Goal: Transaction & Acquisition: Obtain resource

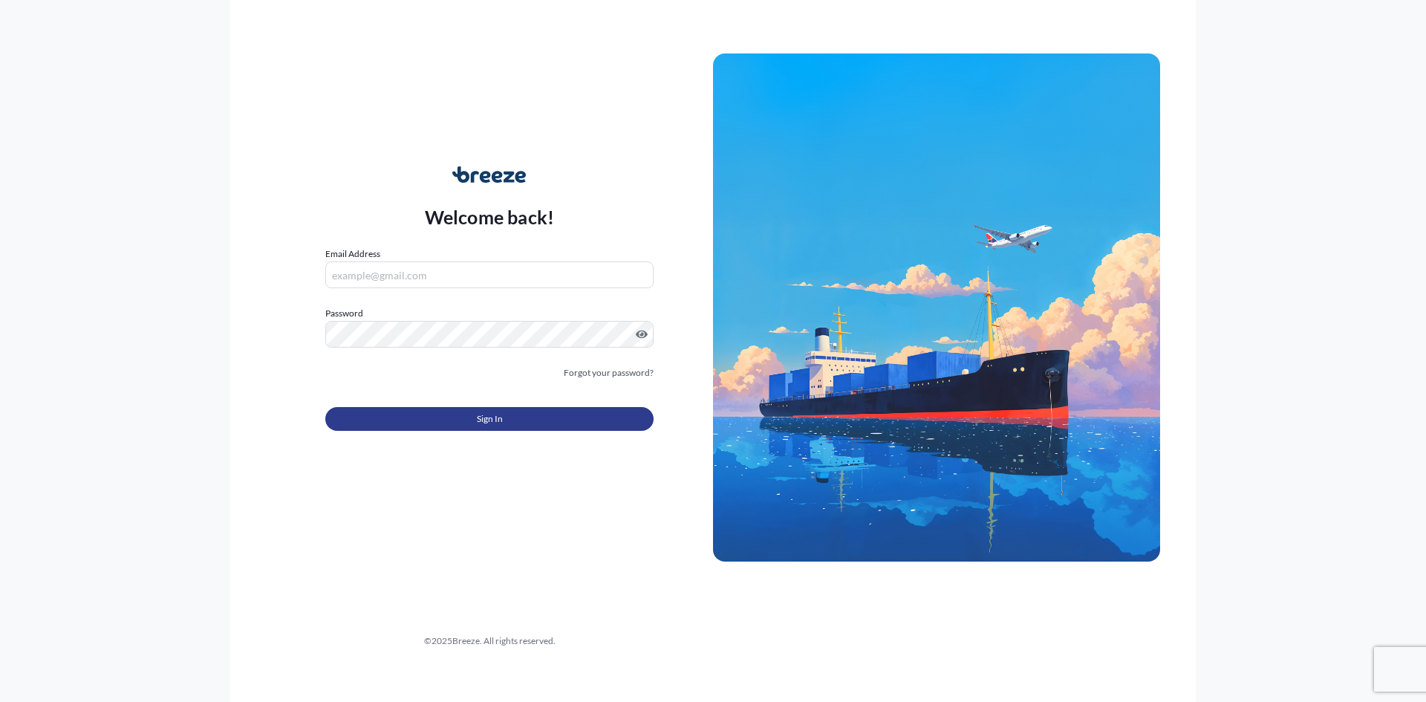
type input "[EMAIL_ADDRESS][DOMAIN_NAME]"
click at [527, 430] on button "Sign In" at bounding box center [489, 419] width 328 height 24
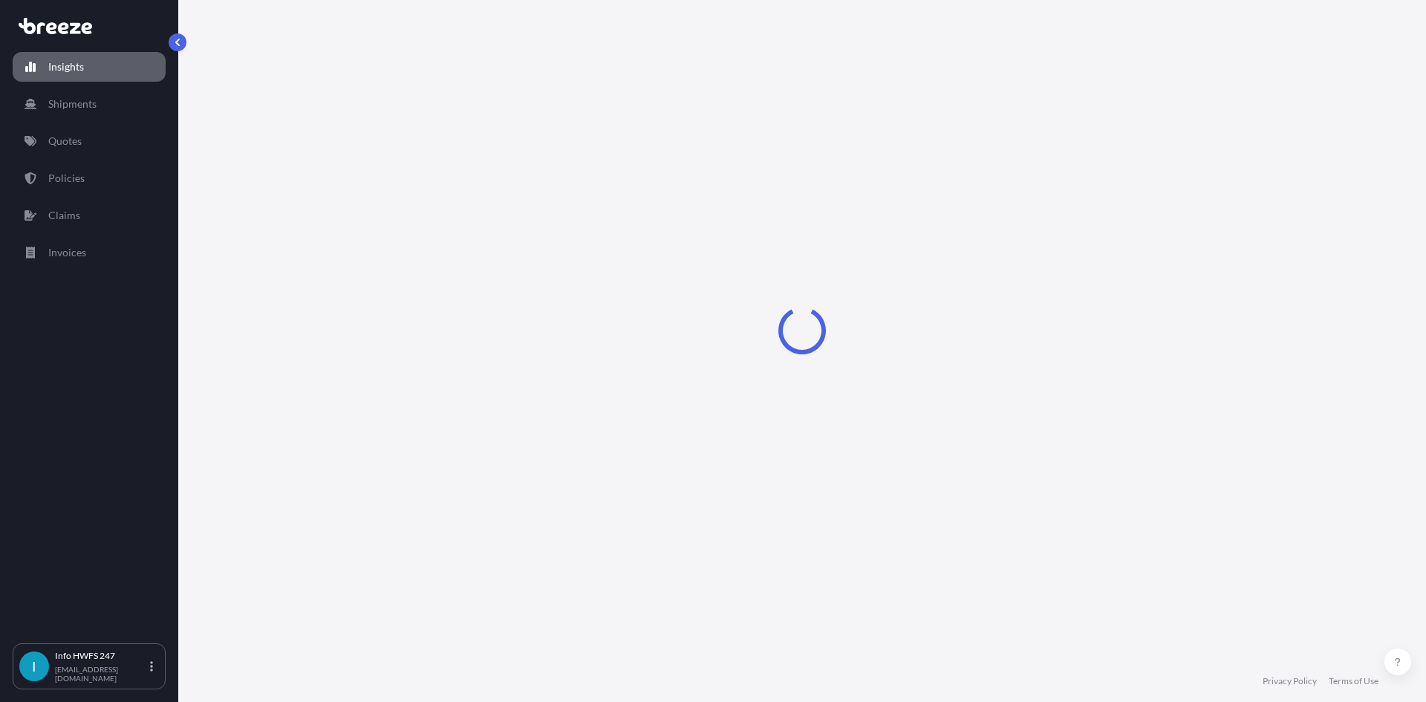
select select "2025"
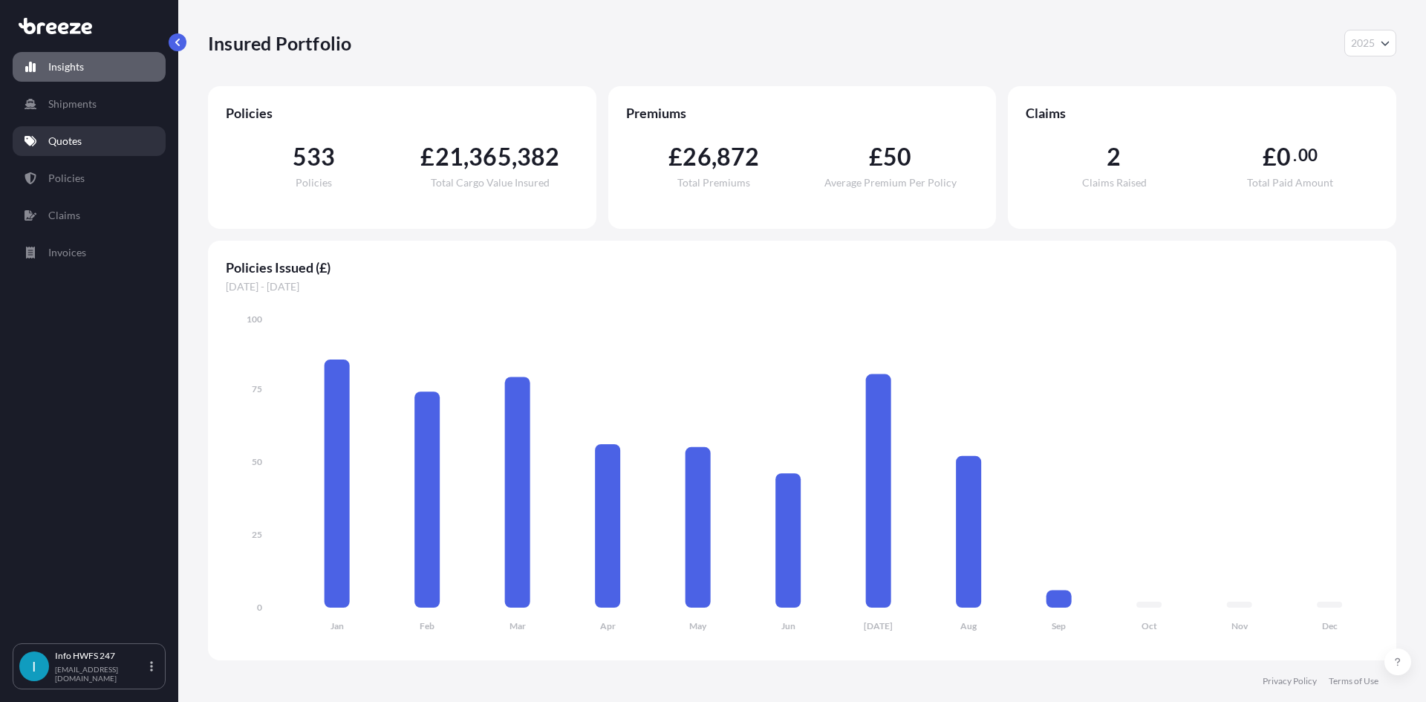
click at [35, 139] on icon at bounding box center [31, 141] width 12 height 10
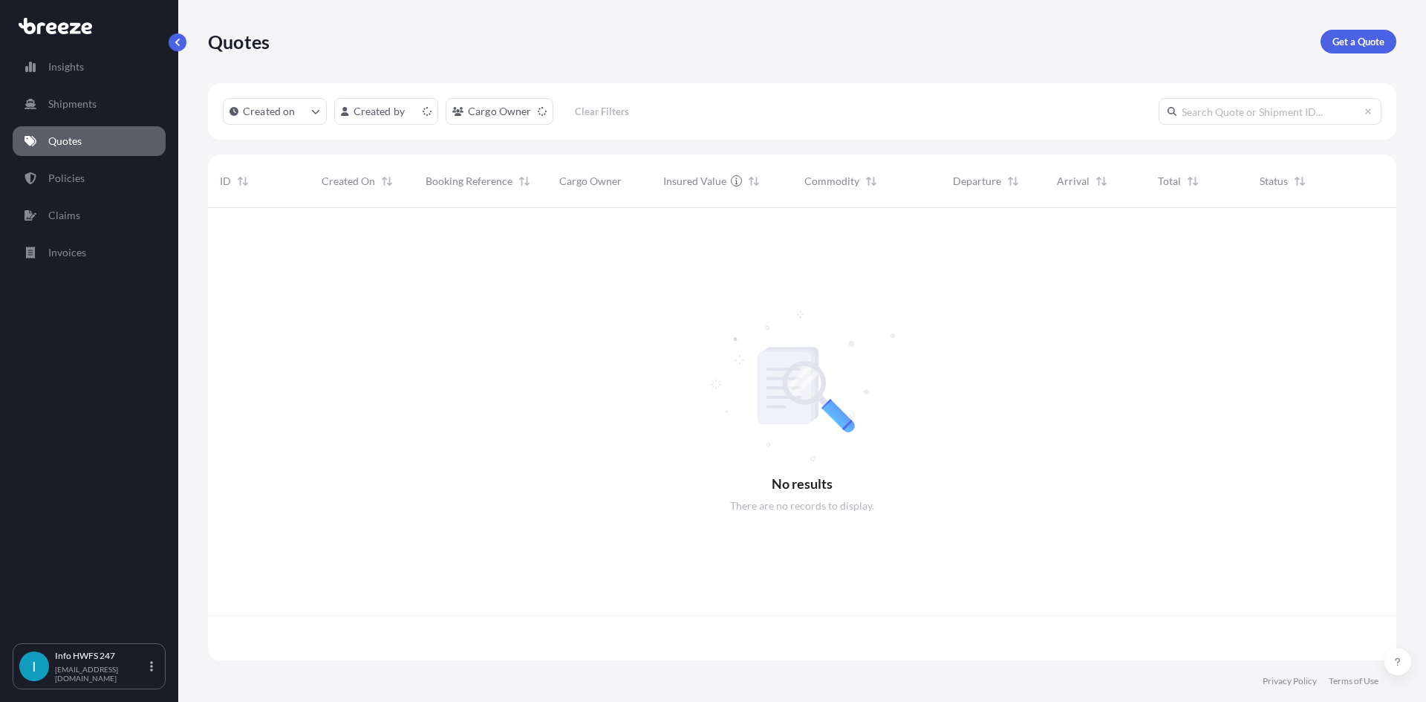
scroll to position [449, 1178]
click at [1347, 32] on link "Get a Quote" at bounding box center [1359, 42] width 76 height 24
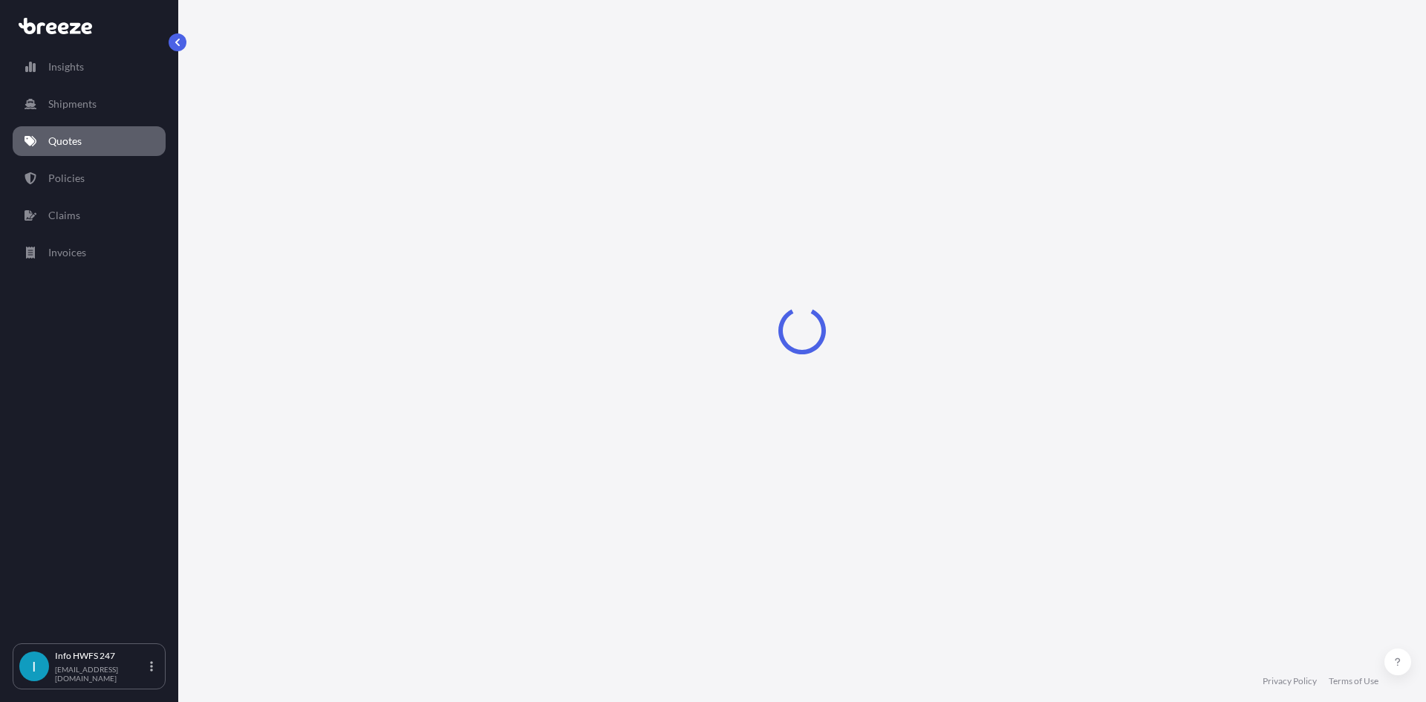
select select "Road"
select select "Air"
select select "1"
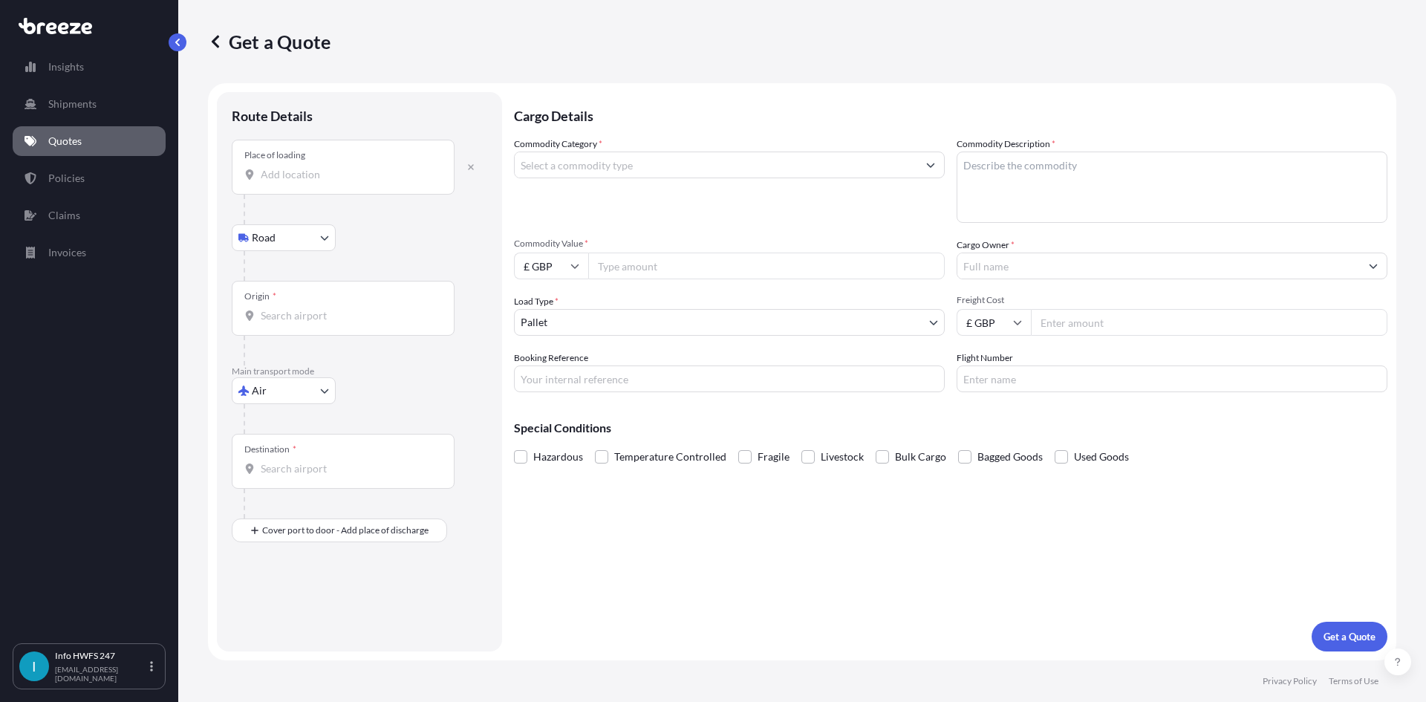
click at [332, 190] on div "Place of loading" at bounding box center [343, 167] width 223 height 55
click at [332, 182] on input "Place of loading" at bounding box center [348, 174] width 175 height 15
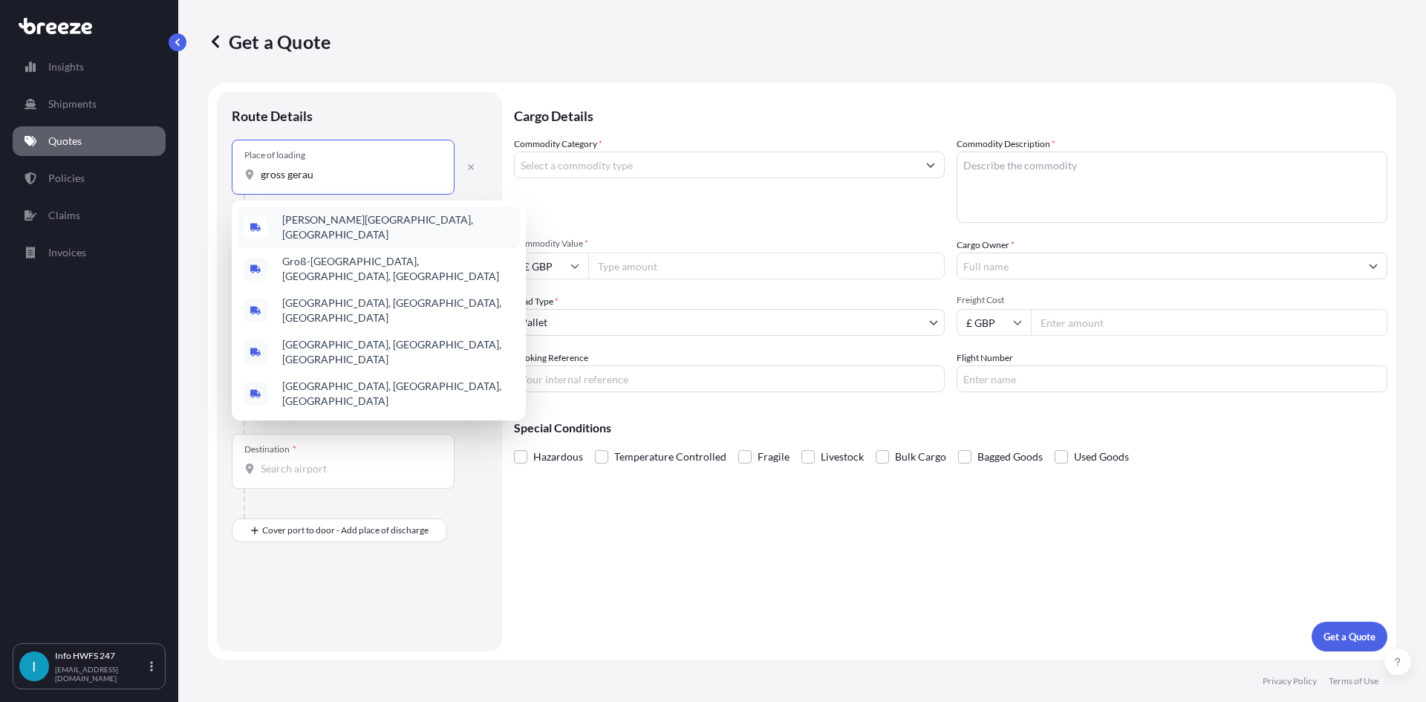
click at [362, 224] on span "[PERSON_NAME][GEOGRAPHIC_DATA], [GEOGRAPHIC_DATA]" at bounding box center [398, 227] width 232 height 30
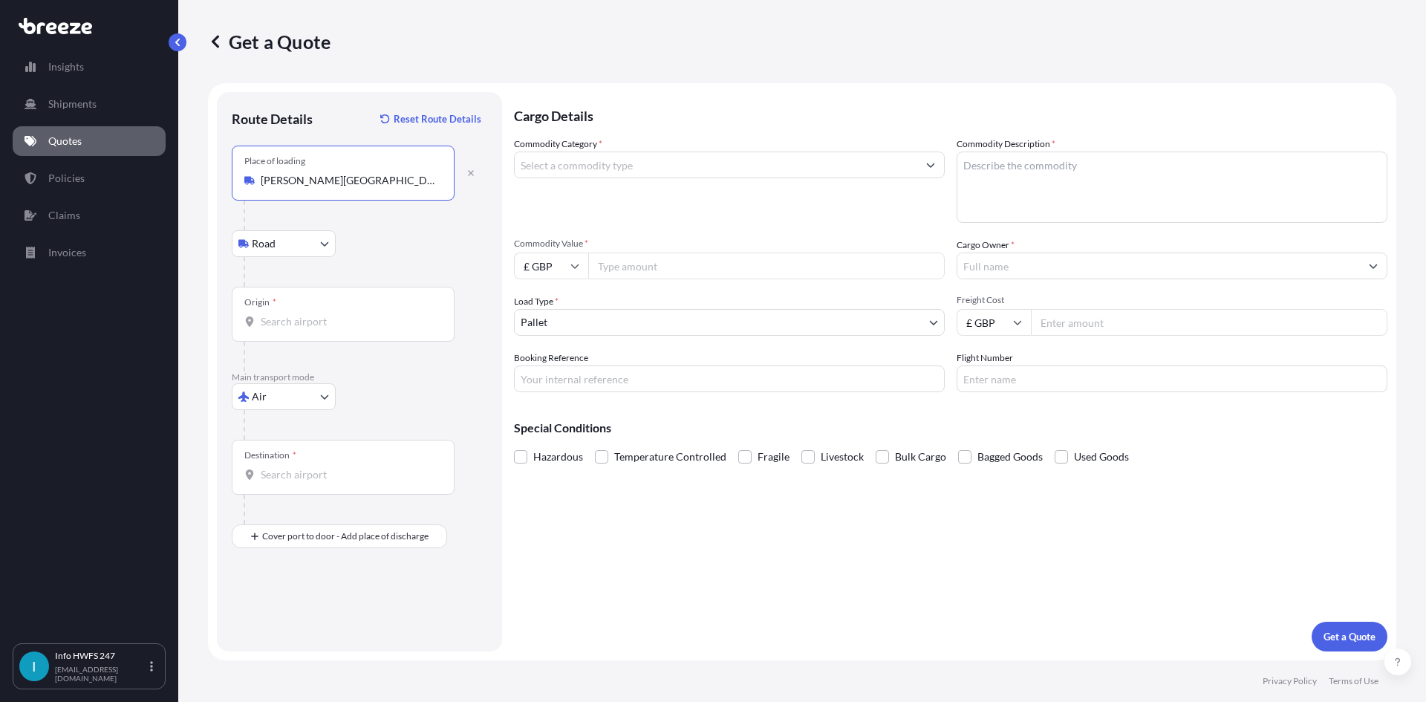
type input "[PERSON_NAME][GEOGRAPHIC_DATA], [GEOGRAPHIC_DATA]"
click at [322, 325] on input "Origin *" at bounding box center [348, 321] width 175 height 15
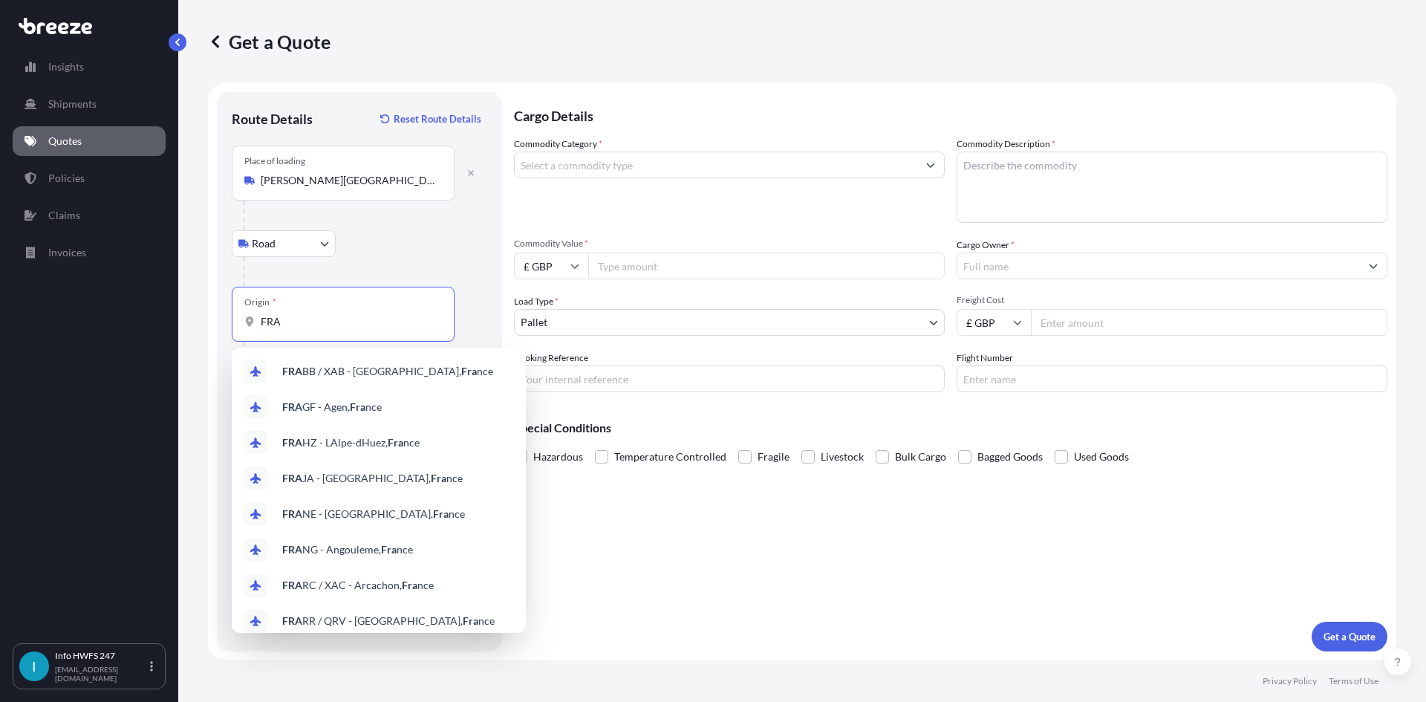
click at [261, 325] on input "FRA" at bounding box center [348, 321] width 175 height 15
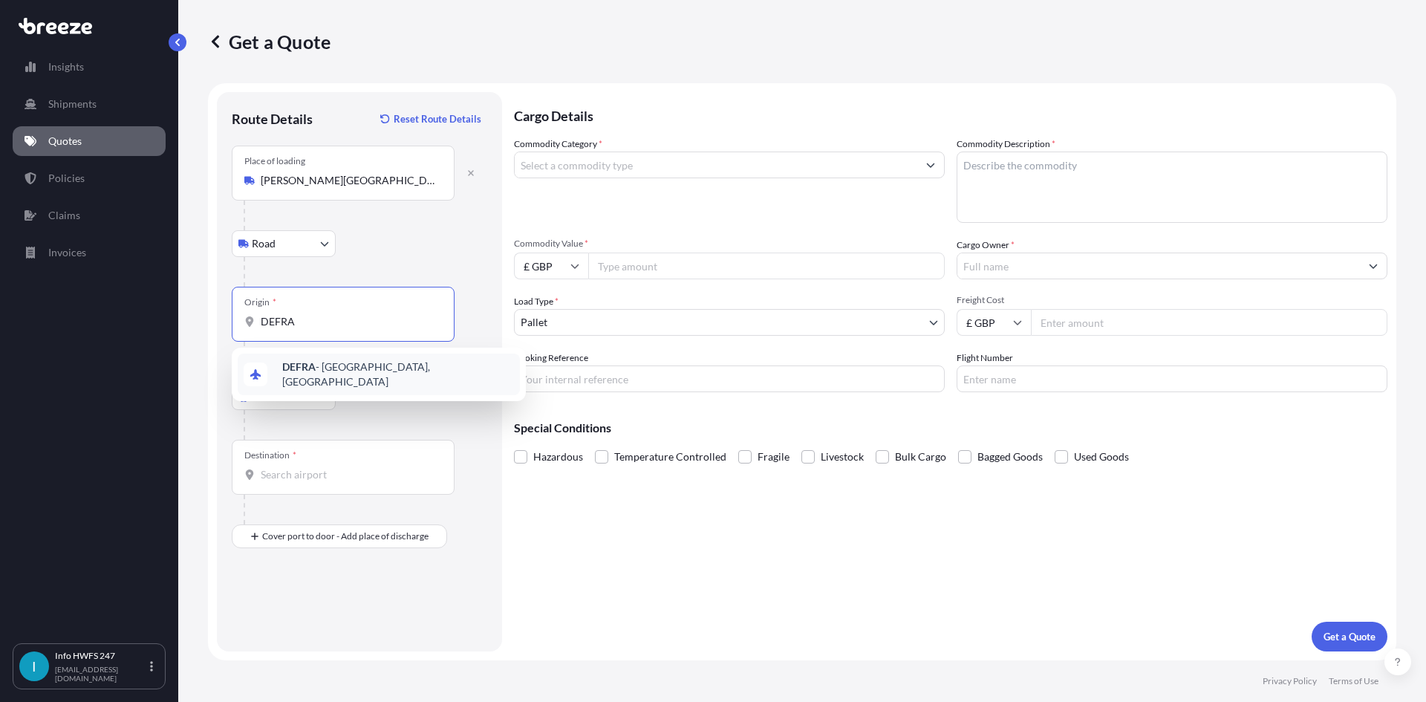
click at [382, 373] on span "DEFRA - [GEOGRAPHIC_DATA], [GEOGRAPHIC_DATA]" at bounding box center [398, 375] width 232 height 30
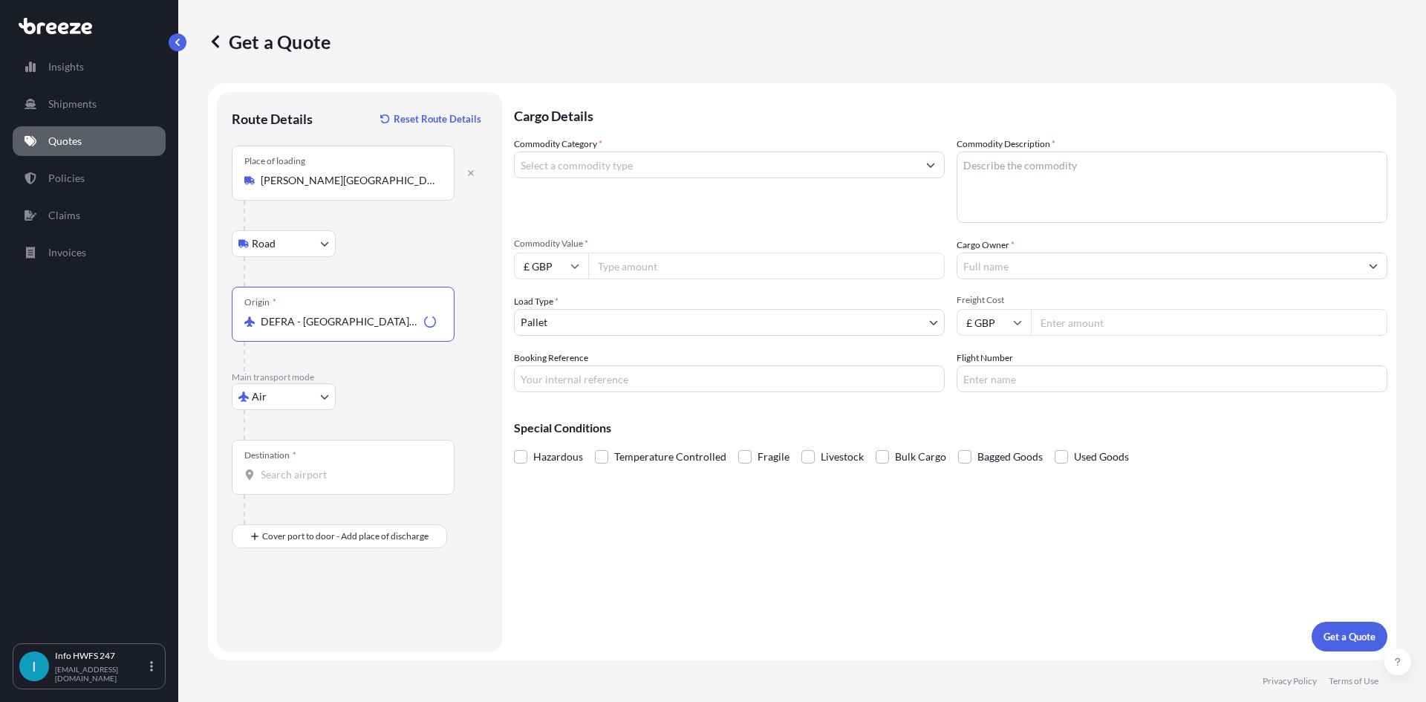
type input "DEFRA - [GEOGRAPHIC_DATA], [GEOGRAPHIC_DATA]"
click at [370, 471] on input "Destination *" at bounding box center [348, 474] width 175 height 15
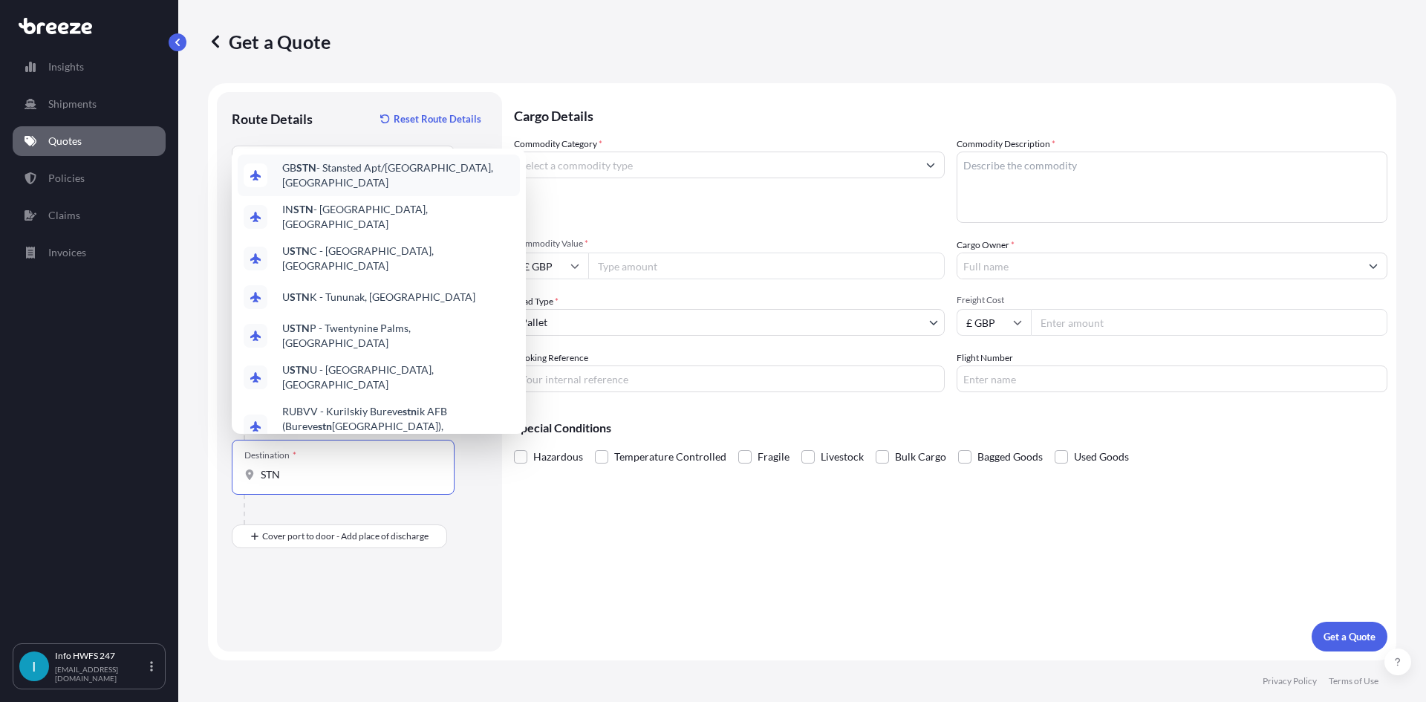
click at [365, 190] on span "GB STN - Stansted Apt/[GEOGRAPHIC_DATA], [GEOGRAPHIC_DATA]" at bounding box center [398, 175] width 232 height 30
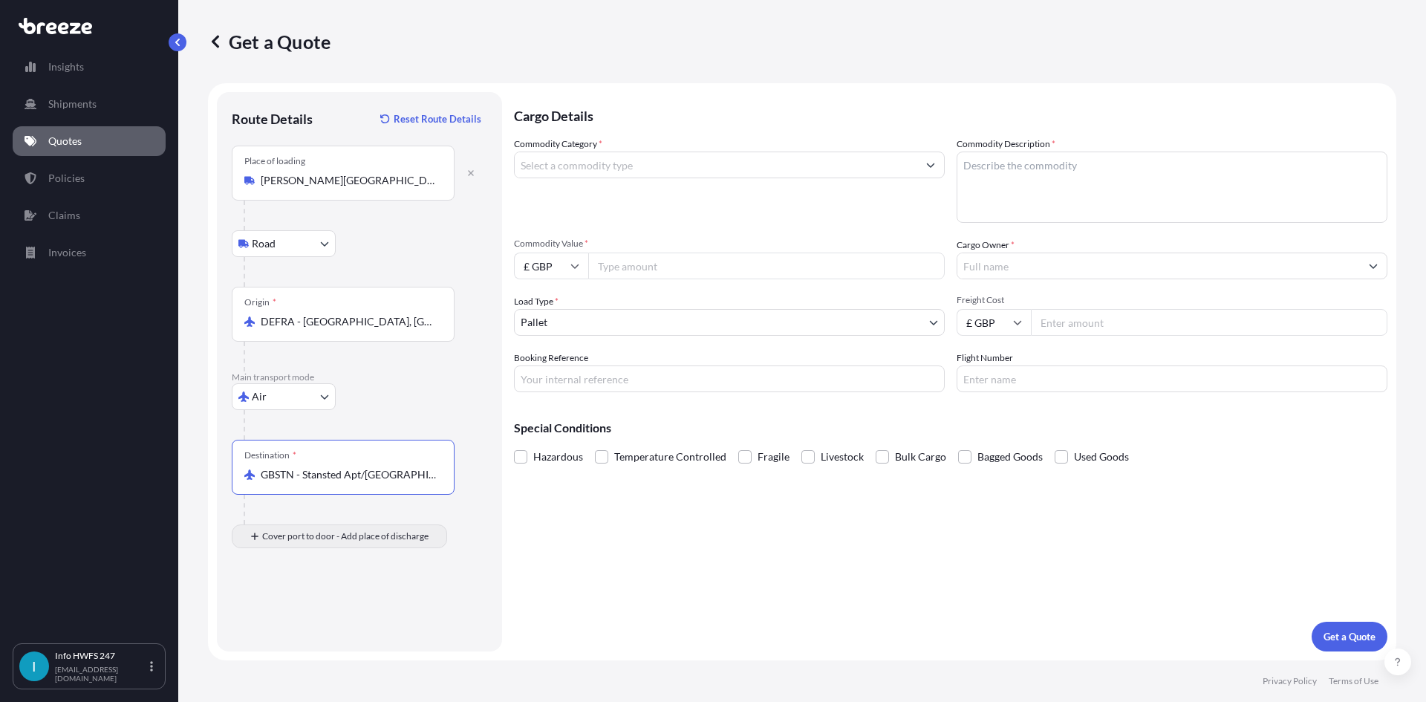
type input "GBSTN - Stansted Apt/[GEOGRAPHIC_DATA], [GEOGRAPHIC_DATA]"
click at [310, 594] on div "Place of Discharge" at bounding box center [279, 597] width 71 height 12
click at [310, 608] on input "Place of Discharge" at bounding box center [348, 615] width 175 height 15
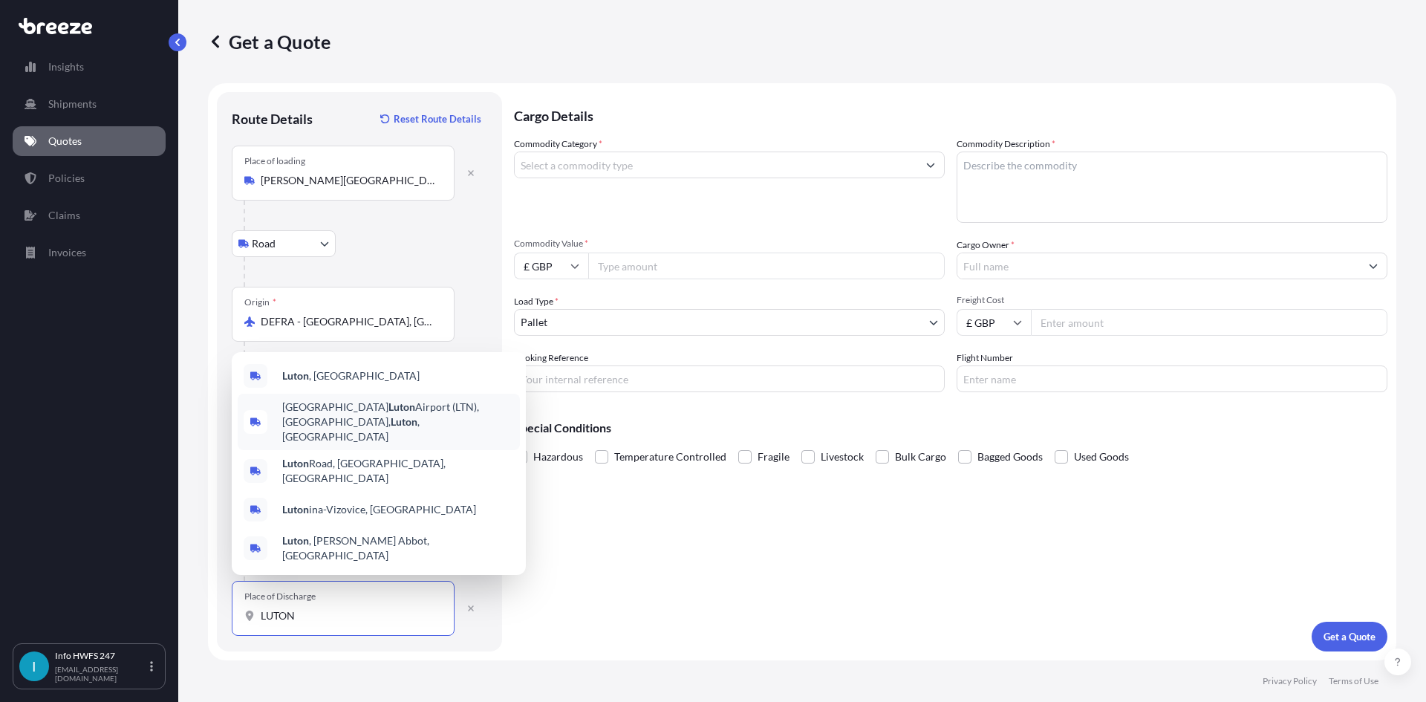
click at [458, 430] on span "[GEOGRAPHIC_DATA] (LTN), [GEOGRAPHIC_DATA] , [GEOGRAPHIC_DATA]" at bounding box center [398, 422] width 232 height 45
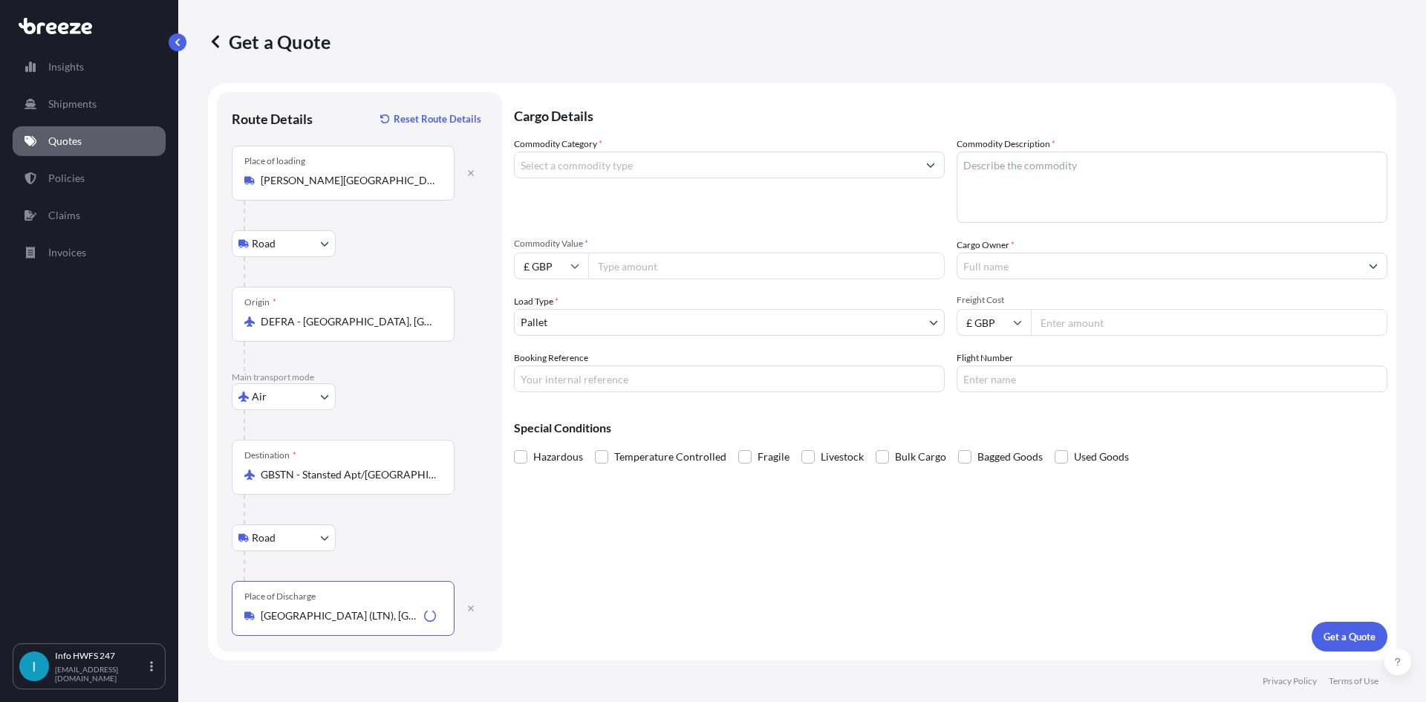
type input "[GEOGRAPHIC_DATA] (LTN), [GEOGRAPHIC_DATA], [GEOGRAPHIC_DATA]"
click at [663, 163] on input "Commodity Category *" at bounding box center [716, 165] width 403 height 27
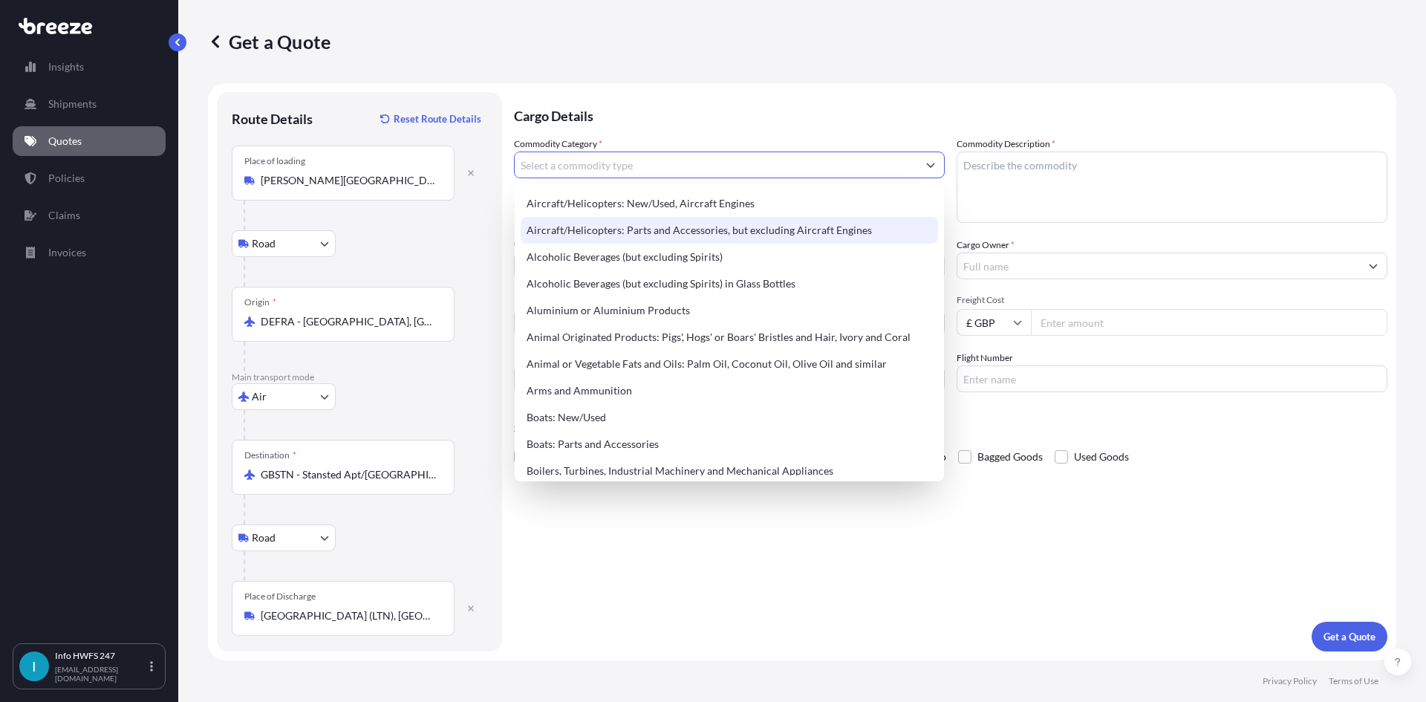
click at [655, 225] on div "Aircraft/Helicopters: Parts and Accessories, but excluding Aircraft Engines" at bounding box center [730, 230] width 418 height 27
type input "Aircraft/Helicopters: Parts and Accessories, but excluding Aircraft Engines"
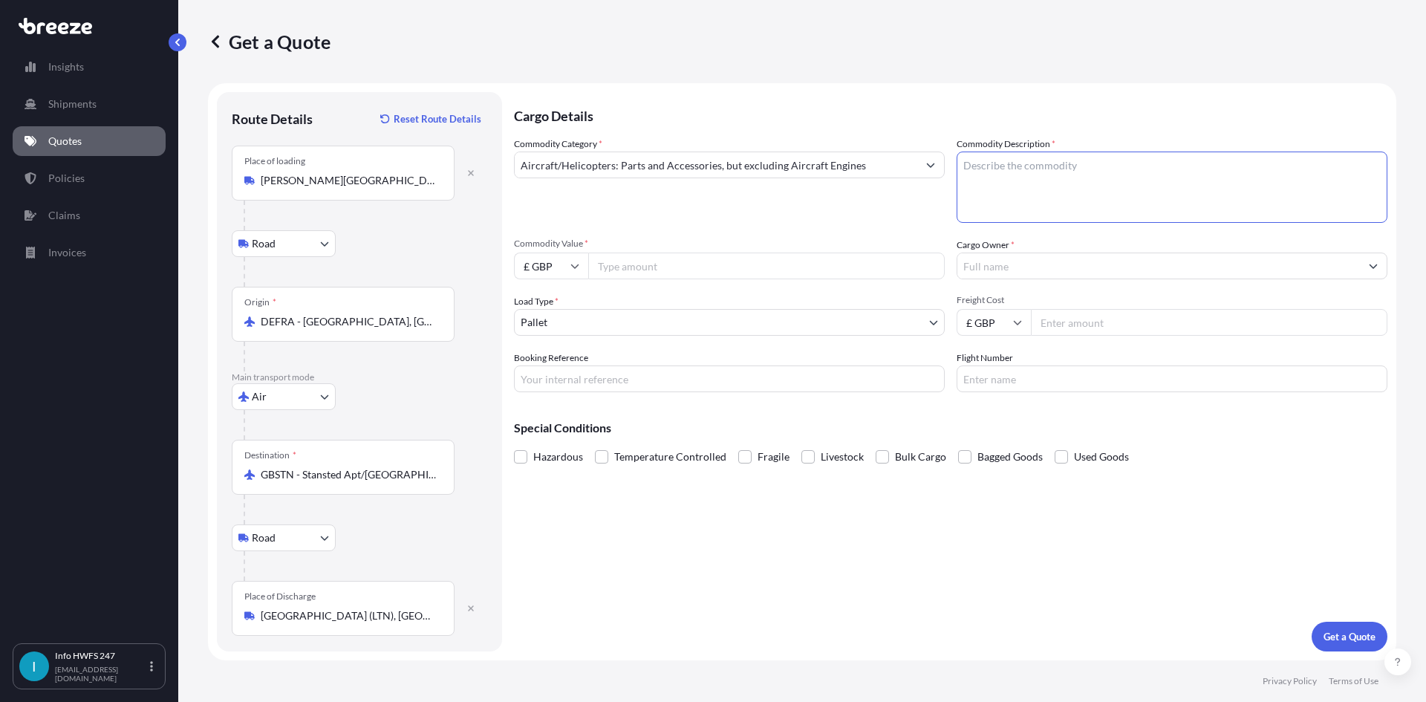
click at [1048, 199] on textarea "Commodity Description *" at bounding box center [1172, 187] width 431 height 71
click at [1004, 192] on textarea "Commodity Description *" at bounding box center [1172, 187] width 431 height 71
paste textarea "TIRE, NOSEWHEEL (12 PR) / TIRE, MLG"
type textarea "CIVIL AIRCRAFT PART - TIRE, NOSEWHEEL (12 PR) / TIRE, MLG"
click at [544, 272] on input "£ GBP" at bounding box center [551, 266] width 74 height 27
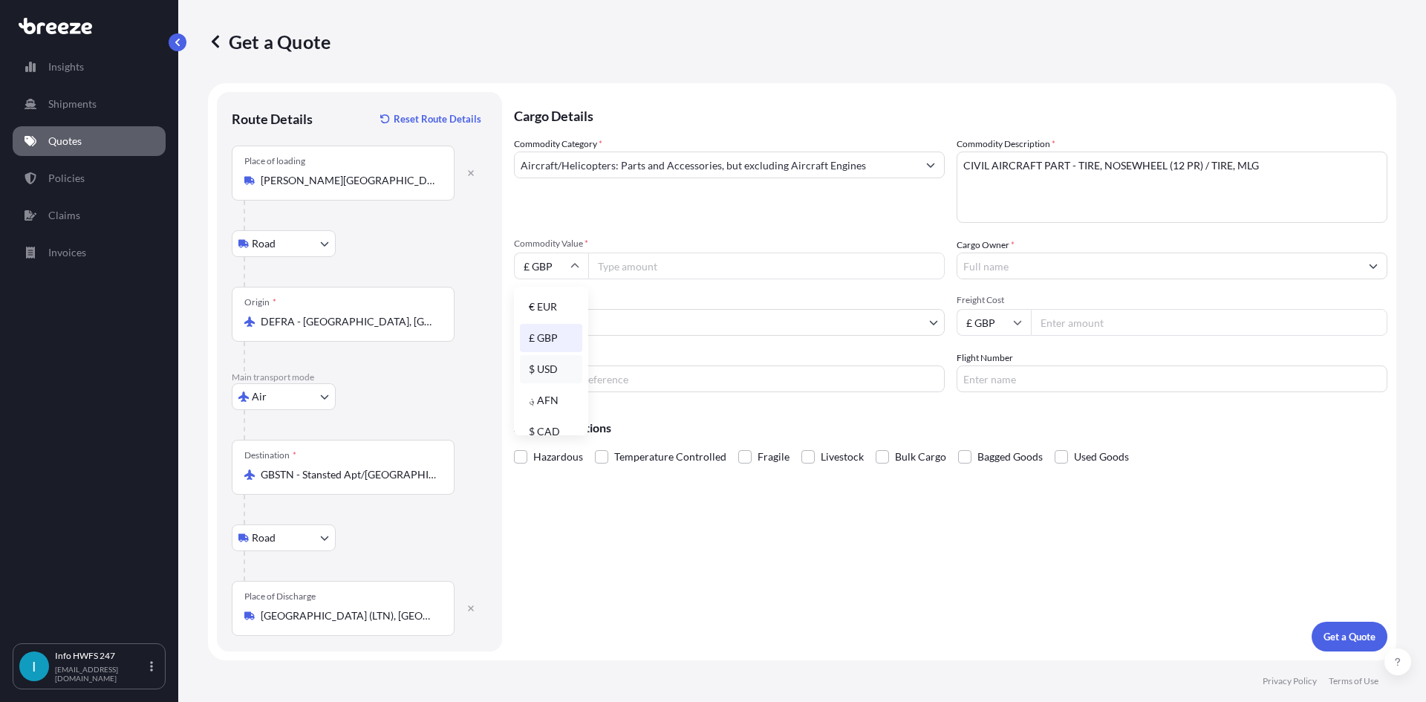
click at [555, 368] on div "$ USD" at bounding box center [551, 369] width 62 height 28
type input "$ USD"
click at [617, 272] on input "Commodity Value *" at bounding box center [766, 266] width 357 height 27
type input "5160"
click at [1001, 277] on input "Cargo Owner *" at bounding box center [1159, 266] width 403 height 27
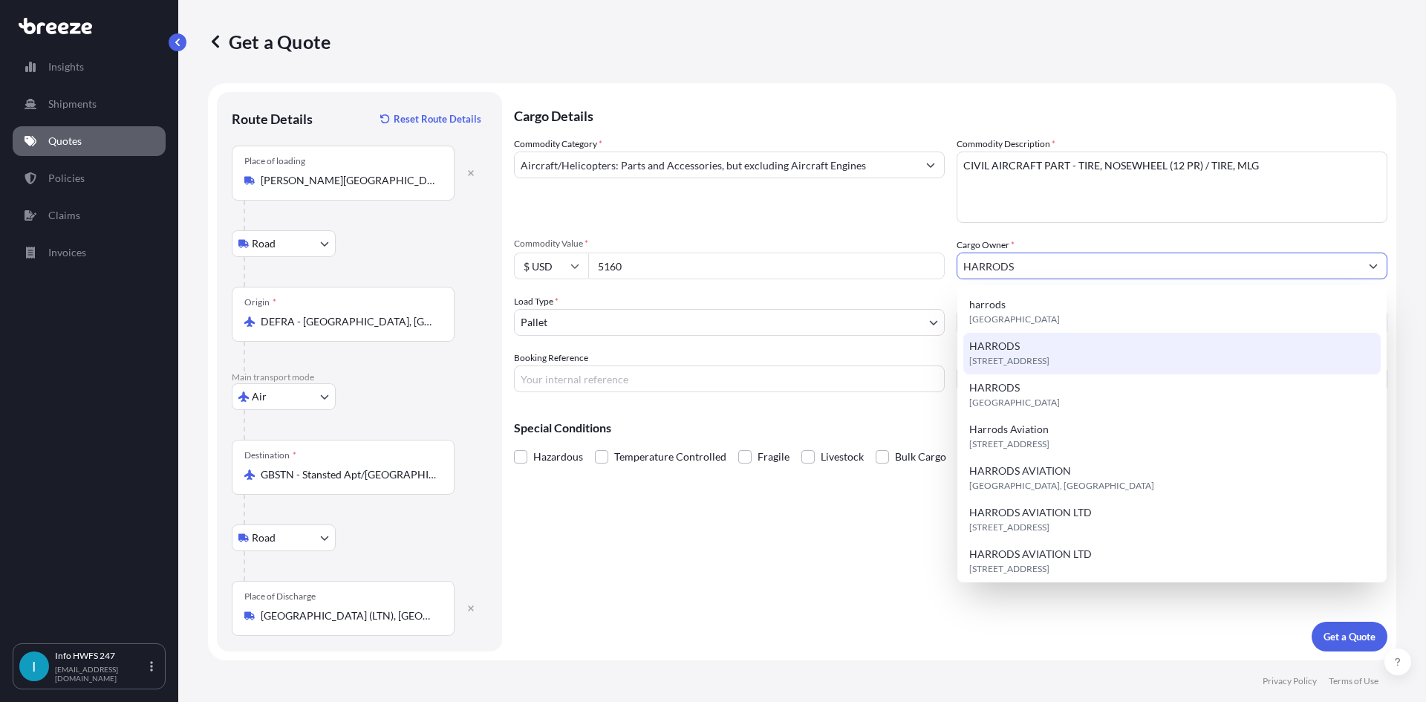
click at [1133, 351] on div "[STREET_ADDRESS]" at bounding box center [1173, 354] width 418 height 42
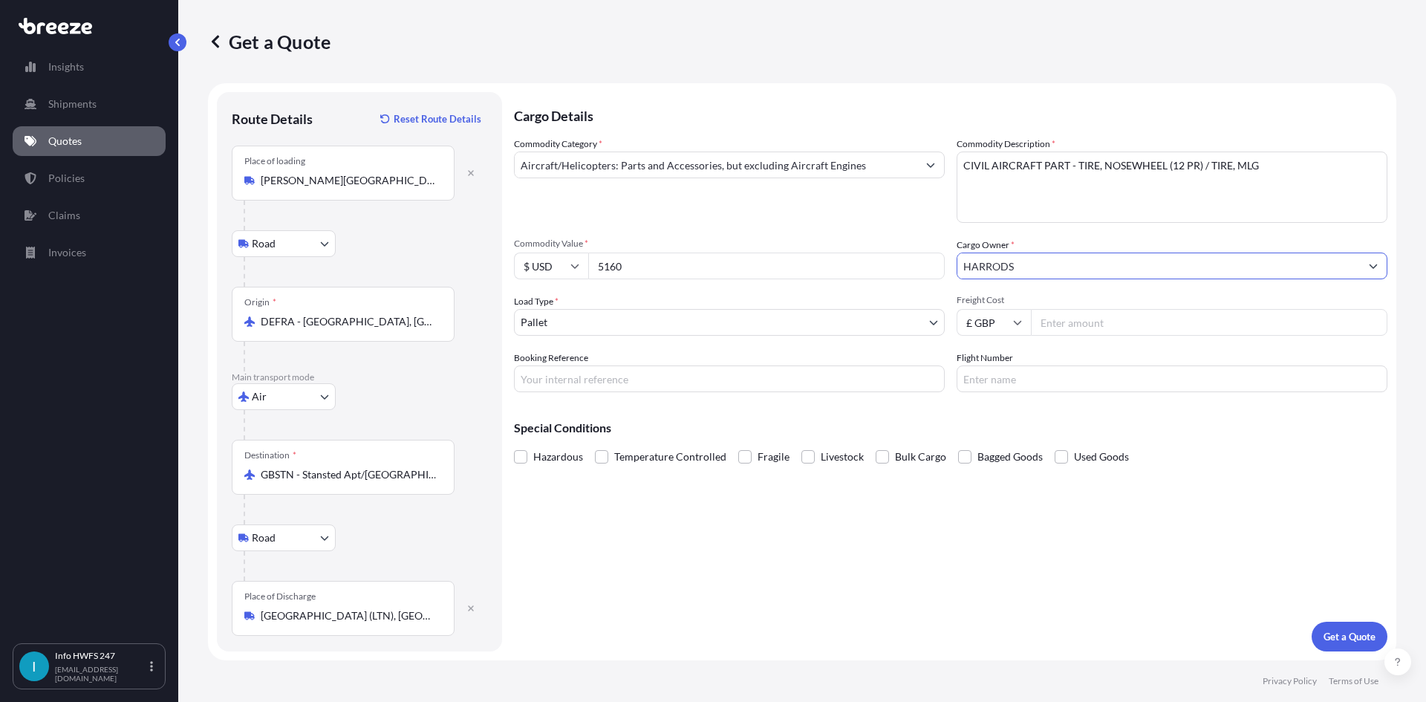
type input "HARRODS"
click at [689, 324] on body "15 options available. 8 options available. 7 options available. 13 options avai…" at bounding box center [713, 351] width 1426 height 702
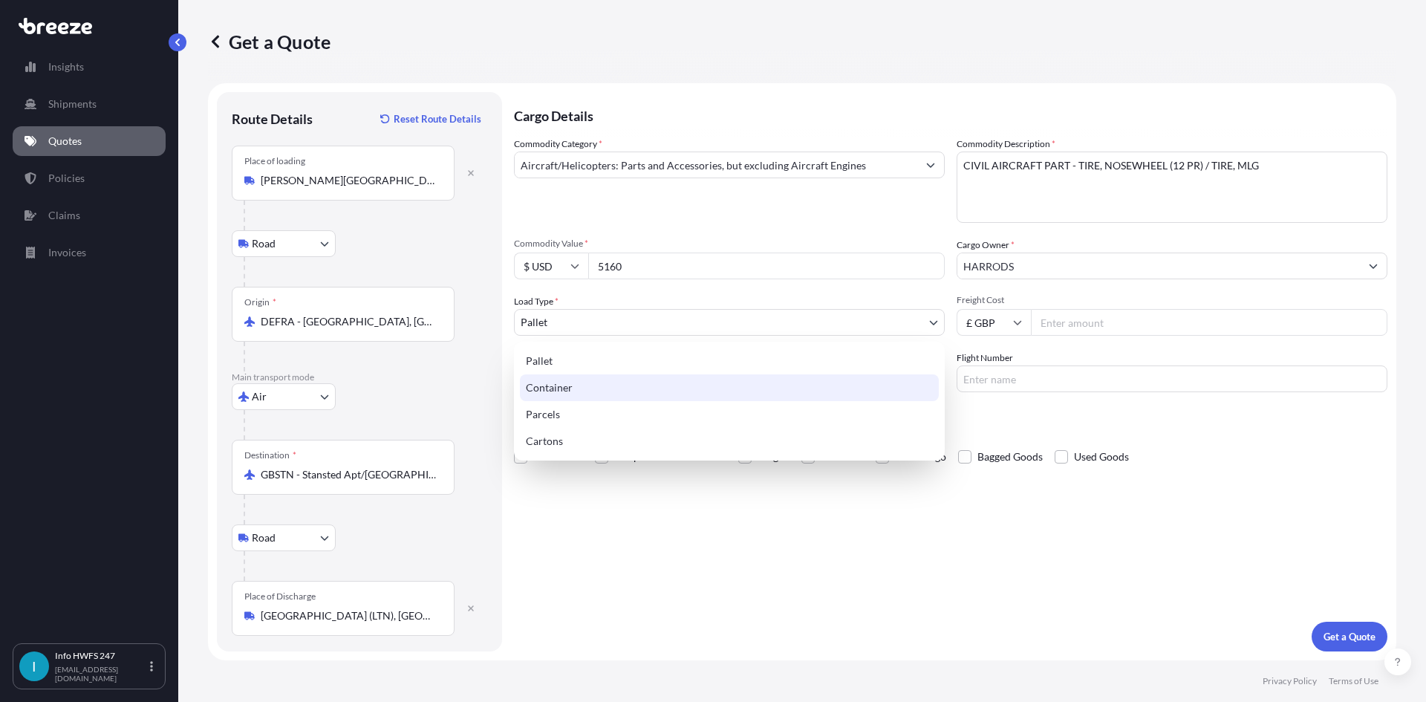
click at [660, 387] on div "Container" at bounding box center [729, 387] width 419 height 27
select select "2"
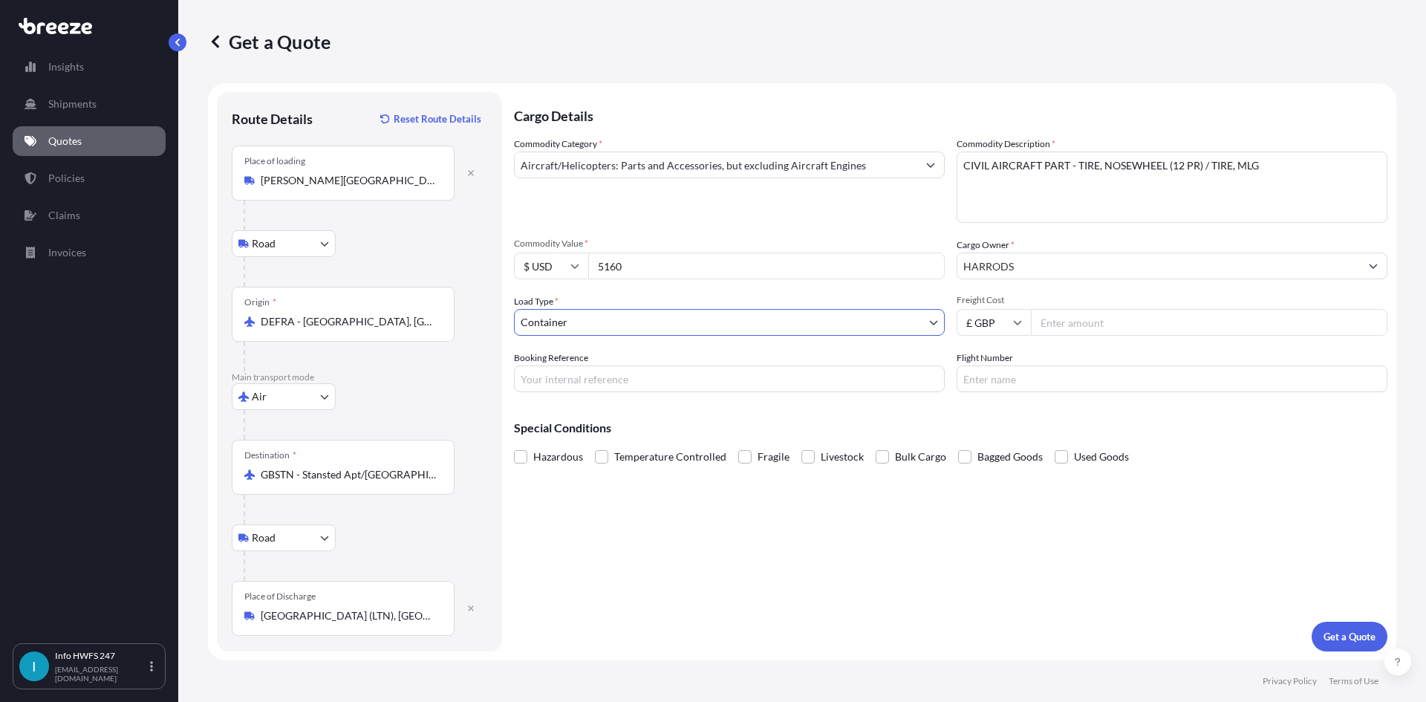
click at [742, 379] on input "Booking Reference" at bounding box center [729, 379] width 431 height 27
drag, startPoint x: 614, startPoint y: 373, endPoint x: 694, endPoint y: 375, distance: 80.3
click at [614, 373] on input "Booking Reference" at bounding box center [729, 379] width 431 height 27
paste input "HI165728"
type input "HI165728"
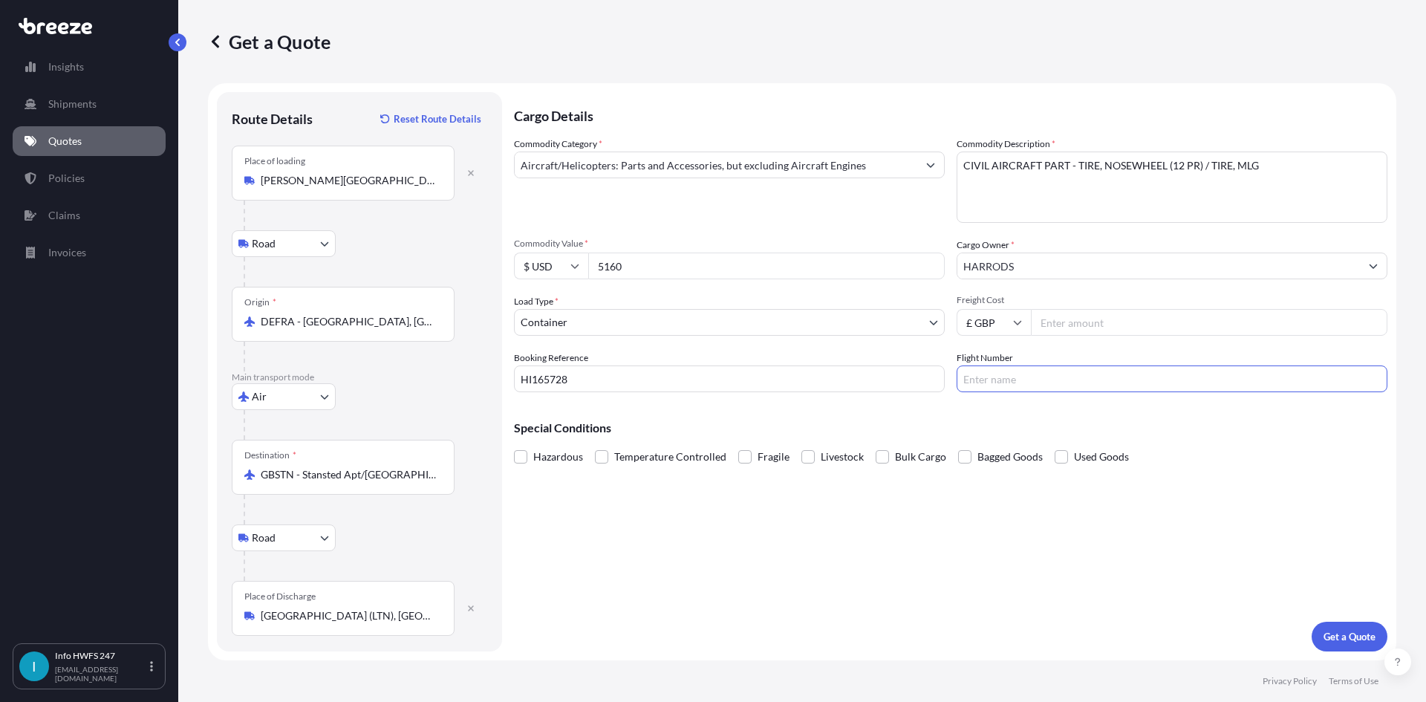
click at [982, 376] on input "Flight Number" at bounding box center [1172, 379] width 431 height 27
type input "FEDEX"
click at [1344, 633] on p "Get a Quote" at bounding box center [1350, 636] width 52 height 15
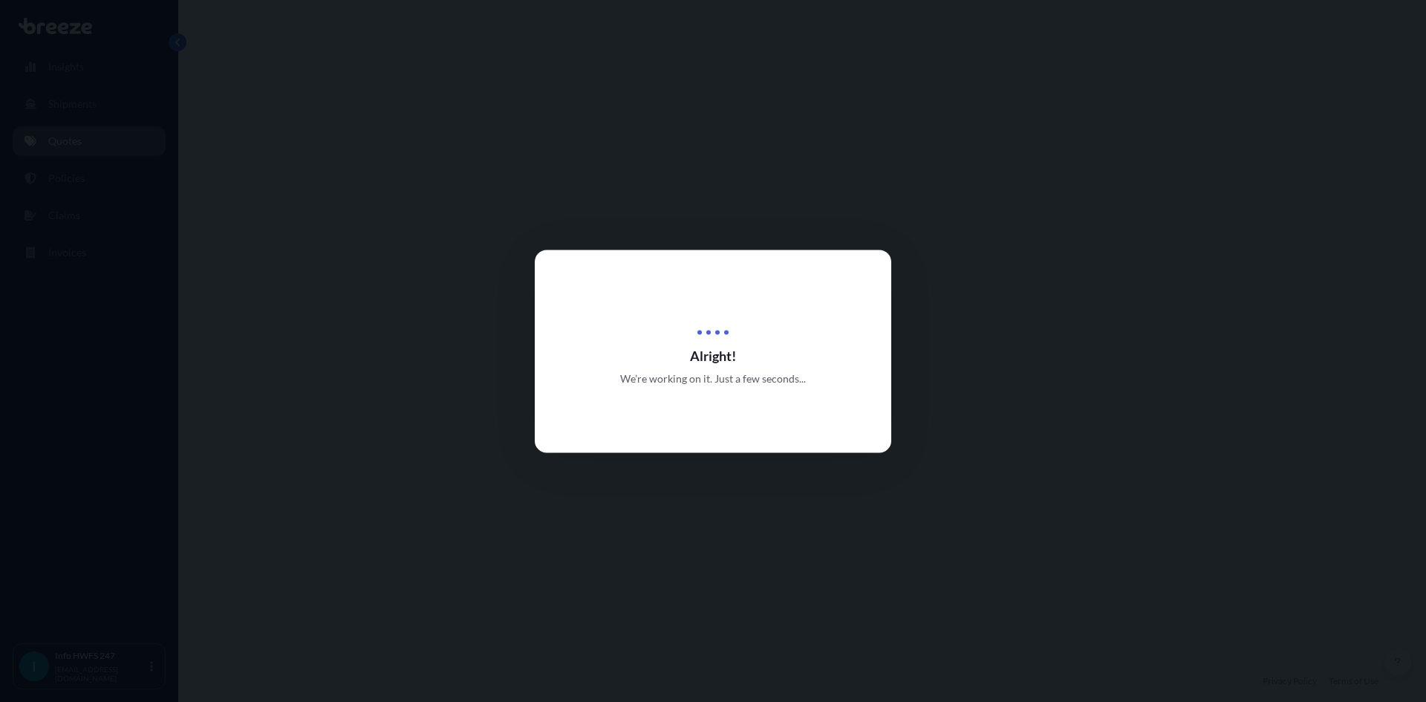
select select "Road"
select select "Air"
select select "Road"
select select "2"
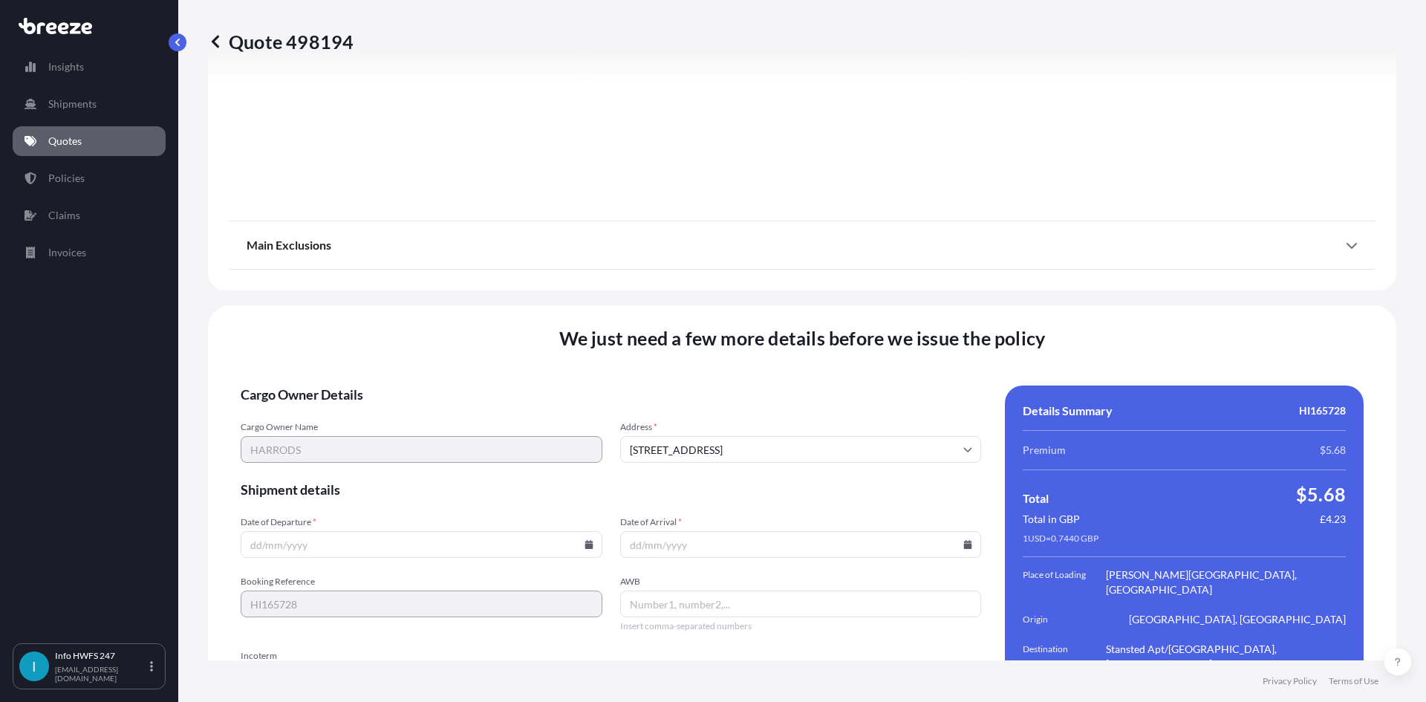
scroll to position [1937, 0]
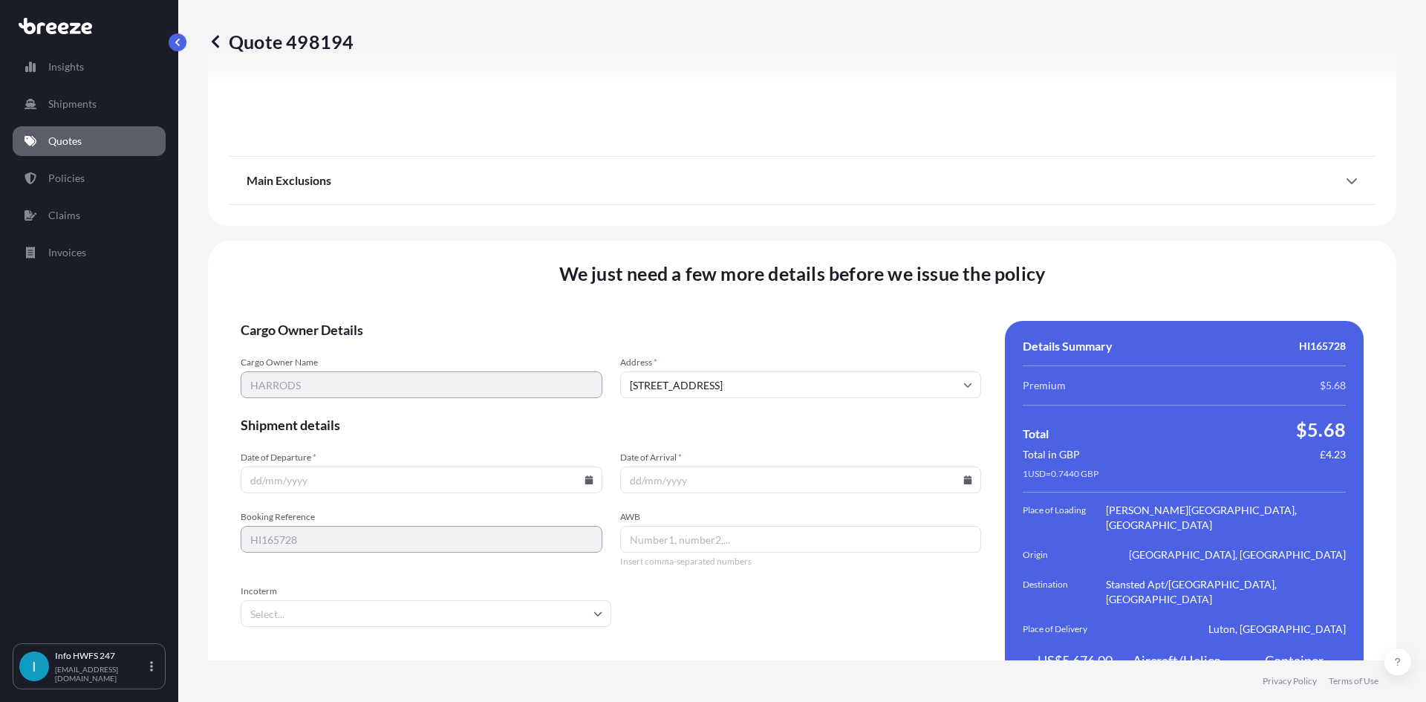
click at [418, 467] on input "Date of Departure *" at bounding box center [422, 480] width 362 height 27
click at [585, 475] on icon at bounding box center [589, 479] width 8 height 9
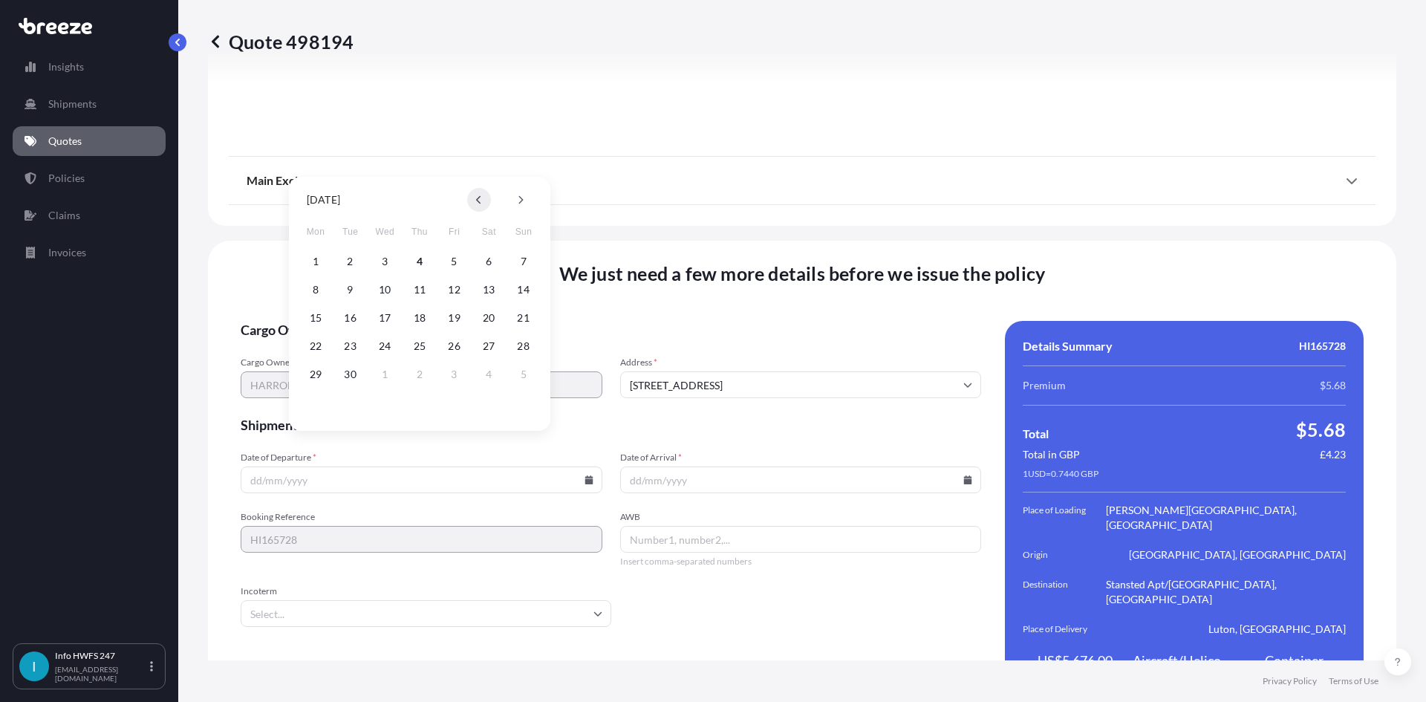
click at [481, 202] on icon at bounding box center [479, 199] width 6 height 9
click at [422, 371] on button "28" at bounding box center [420, 375] width 24 height 24
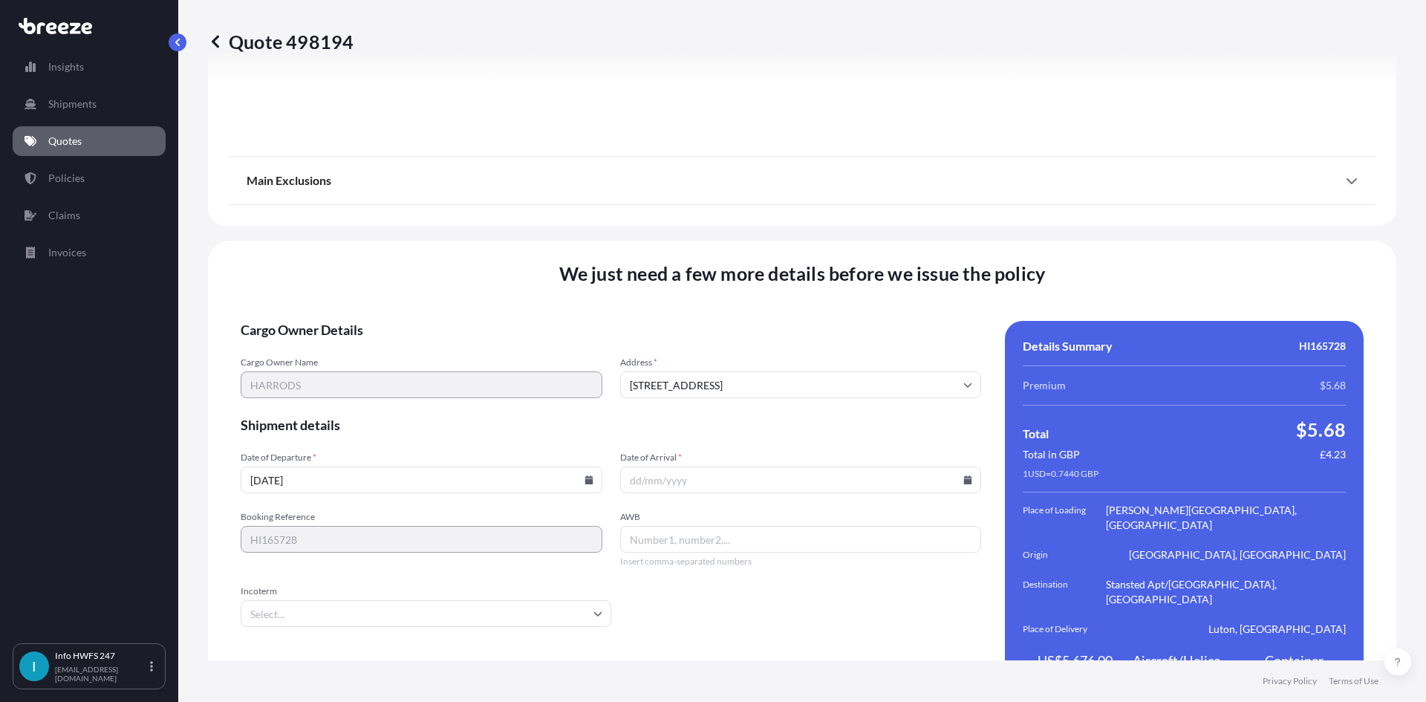
type input "[DATE]"
click at [588, 475] on icon at bounding box center [589, 479] width 8 height 9
click at [964, 475] on icon at bounding box center [968, 479] width 9 height 9
click at [797, 261] on button "4" at bounding box center [796, 262] width 24 height 24
type input "[DATE]"
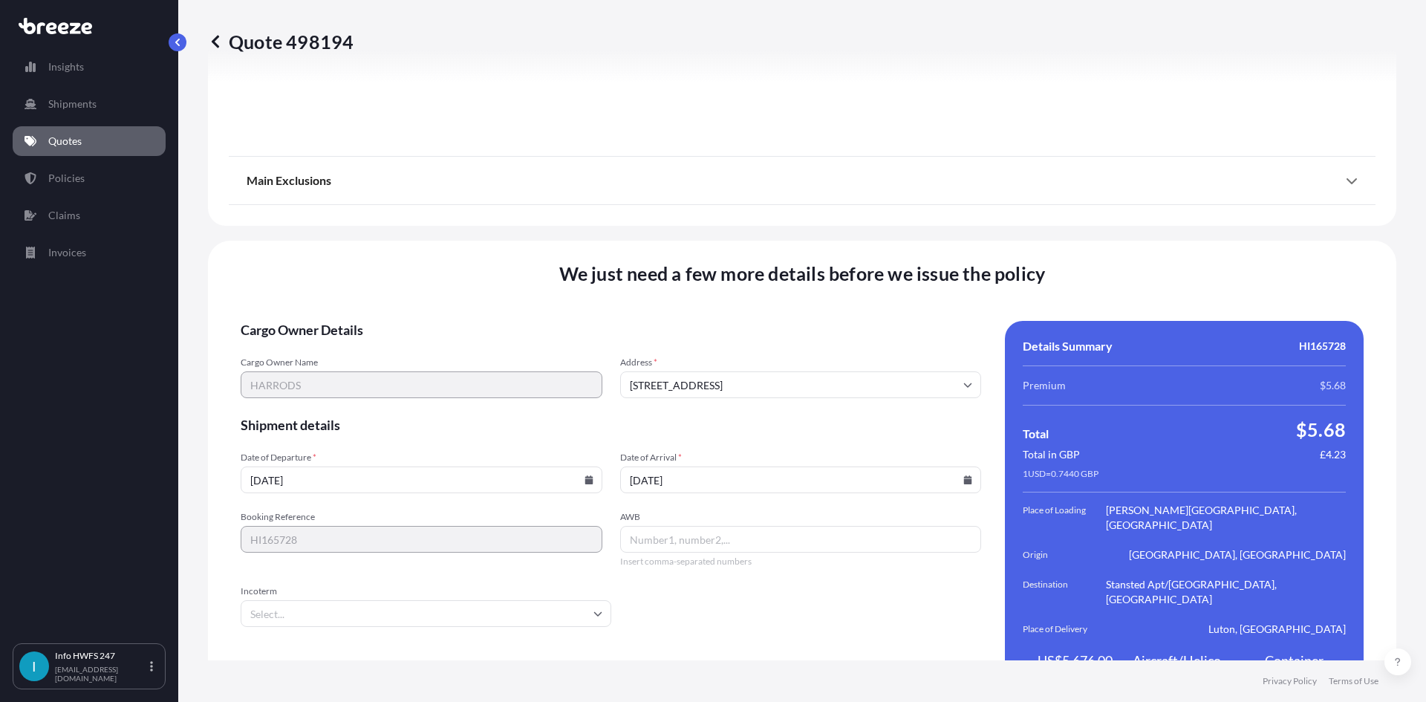
click at [717, 526] on input "AWB" at bounding box center [801, 539] width 362 height 27
drag, startPoint x: 744, startPoint y: 510, endPoint x: 444, endPoint y: 574, distance: 307.8
click at [744, 526] on input "AWB" at bounding box center [801, 539] width 362 height 27
paste input "405676567372"
type input "405676567372"
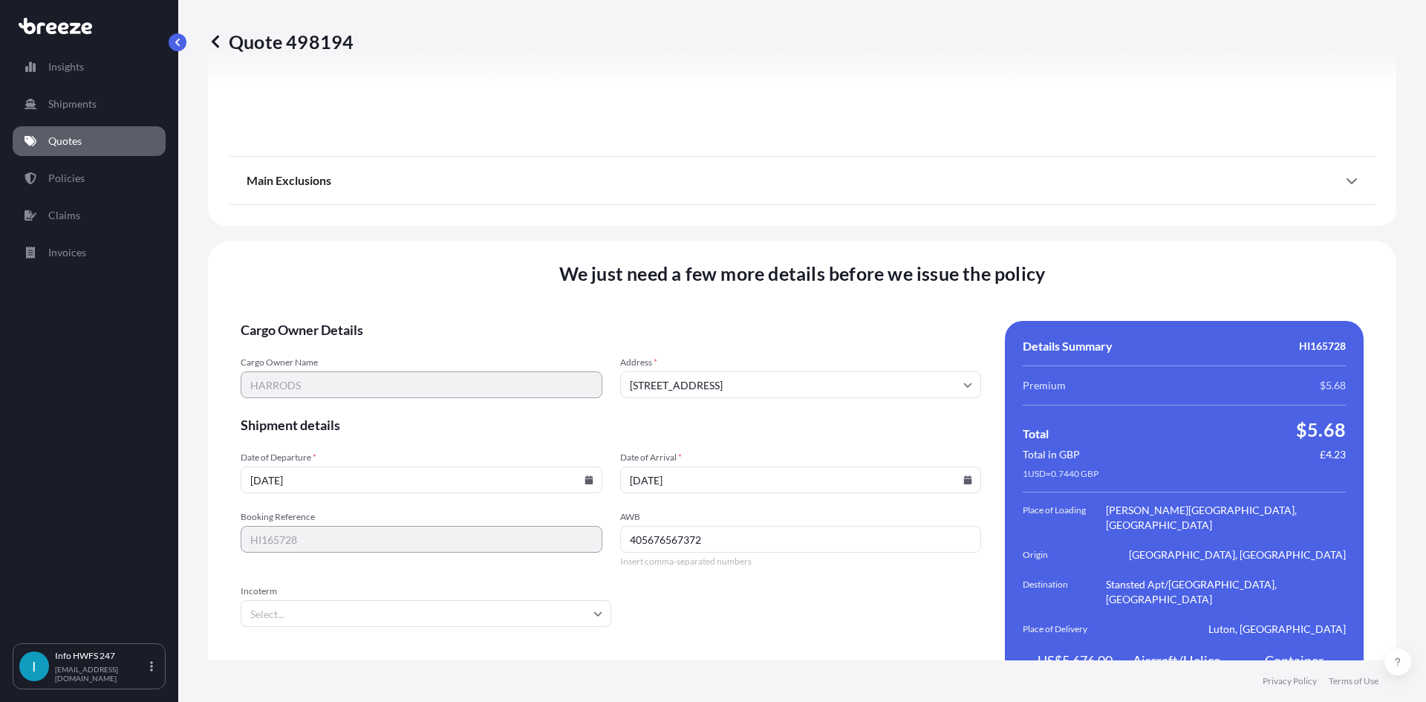
click at [434, 600] on input "Incoterm" at bounding box center [426, 613] width 371 height 27
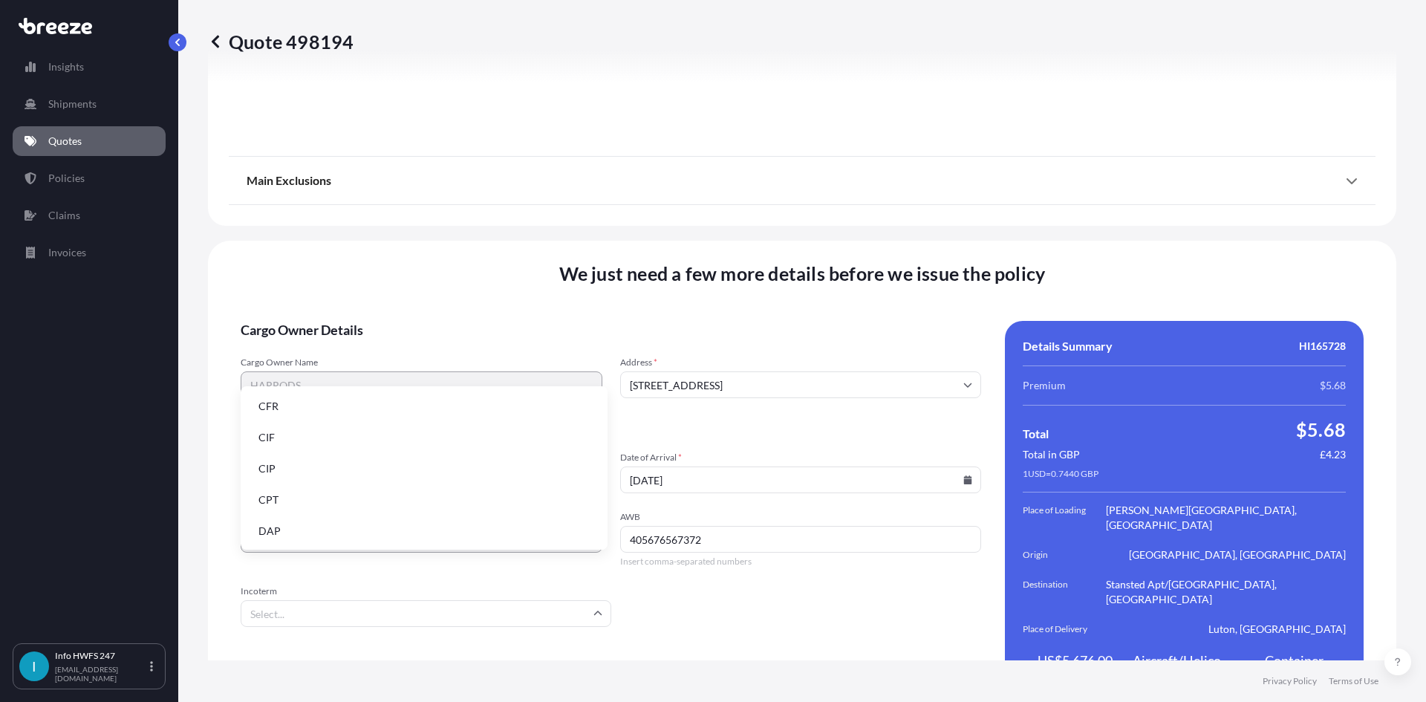
click at [375, 527] on li "DAP" at bounding box center [424, 531] width 355 height 28
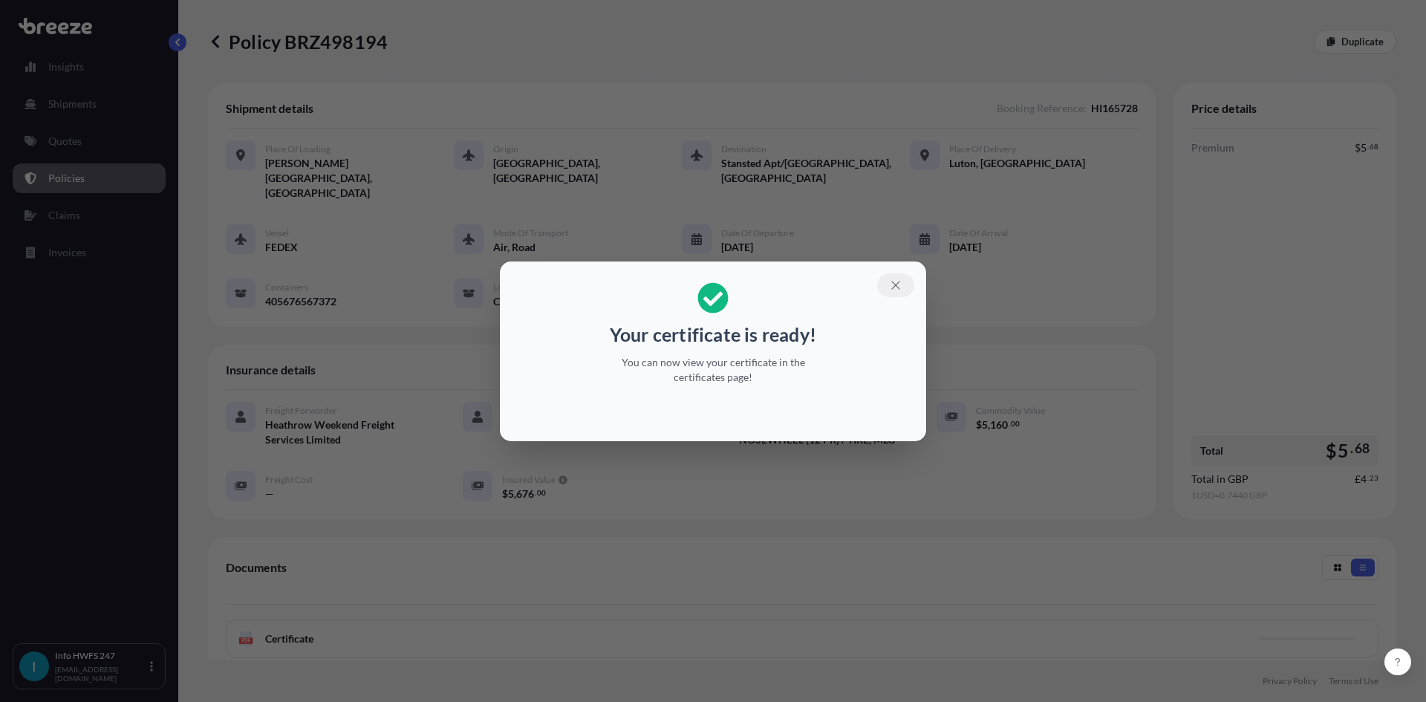
click at [897, 286] on icon "button" at bounding box center [896, 285] width 8 height 8
